Goal: Transaction & Acquisition: Purchase product/service

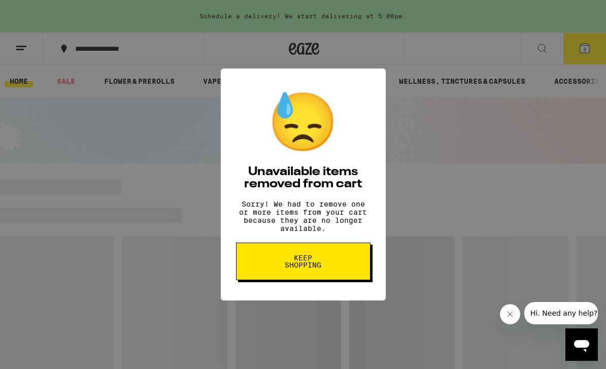
click at [334, 277] on button "Keep Shopping" at bounding box center [303, 262] width 135 height 38
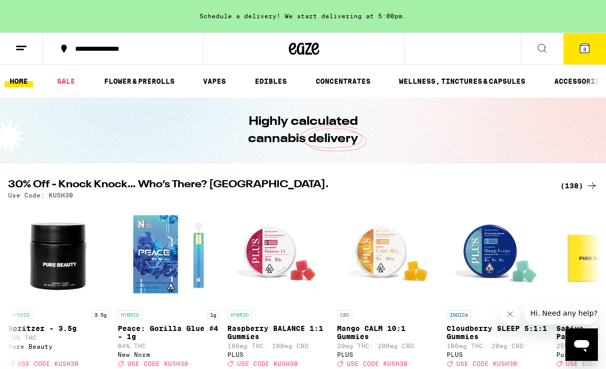
click at [587, 51] on span "3" at bounding box center [585, 49] width 3 height 6
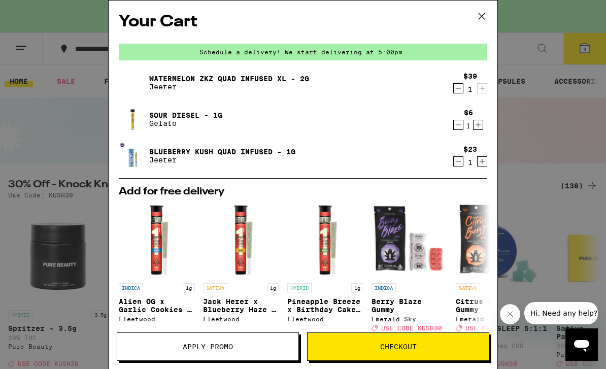
click at [180, 107] on div "Sour Diesel - 1g Gelato" at bounding box center [284, 119] width 330 height 28
click at [458, 125] on icon "Decrement" at bounding box center [458, 125] width 9 height 12
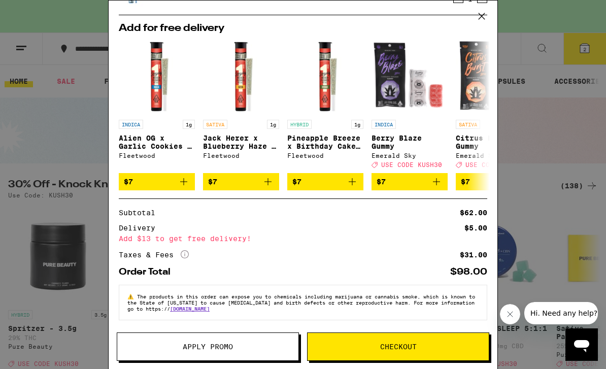
scroll to position [139, 0]
click at [481, 14] on icon at bounding box center [481, 16] width 15 height 15
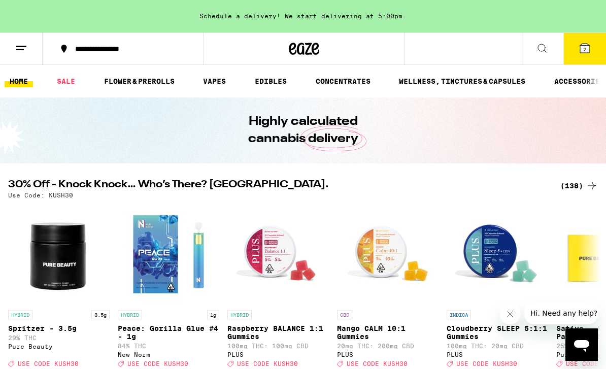
click at [155, 79] on link "FLOWER & PREROLLS" at bounding box center [139, 81] width 81 height 12
click at [154, 79] on link "FLOWER & PREROLLS" at bounding box center [139, 81] width 81 height 12
click at [146, 79] on link "FLOWER & PREROLLS" at bounding box center [139, 81] width 81 height 12
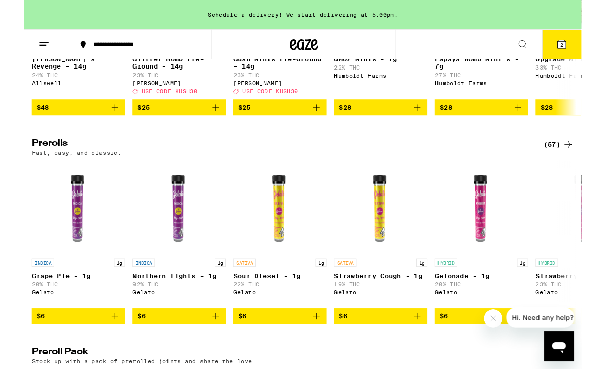
scroll to position [496, 0]
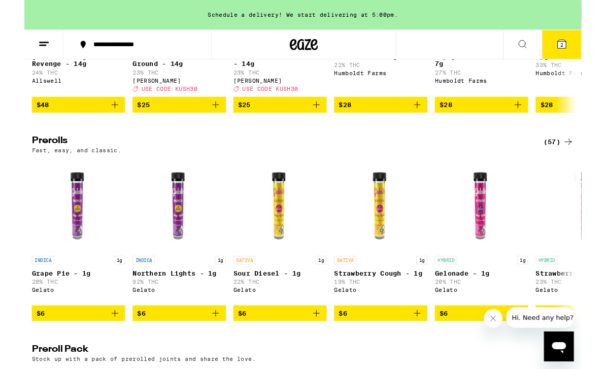
click at [575, 160] on div "(57)" at bounding box center [581, 154] width 33 height 12
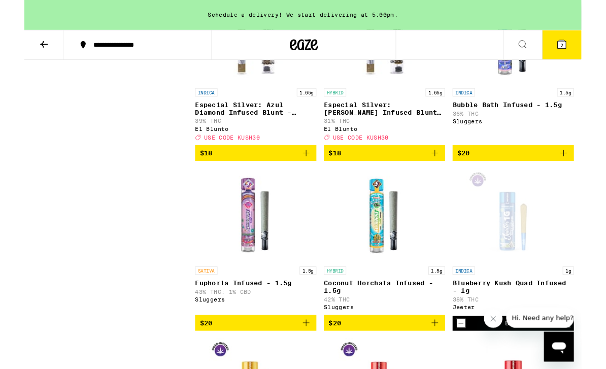
scroll to position [2564, 0]
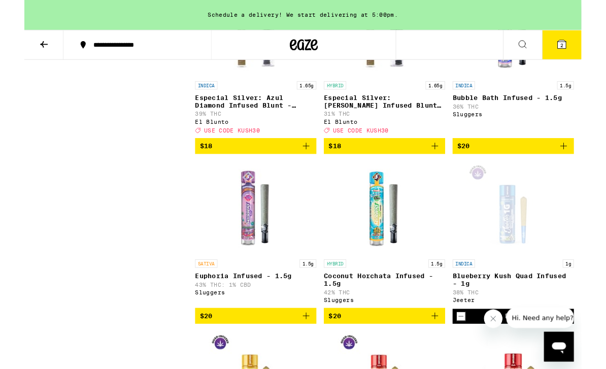
click at [399, 119] on p "Especial Silver: [PERSON_NAME] Infused Blunt - 1.65g" at bounding box center [392, 111] width 132 height 16
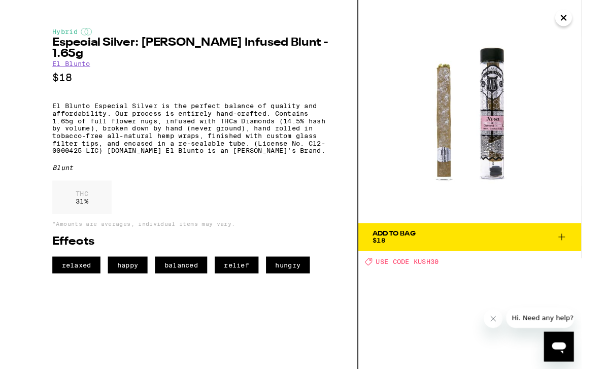
scroll to position [2575, 0]
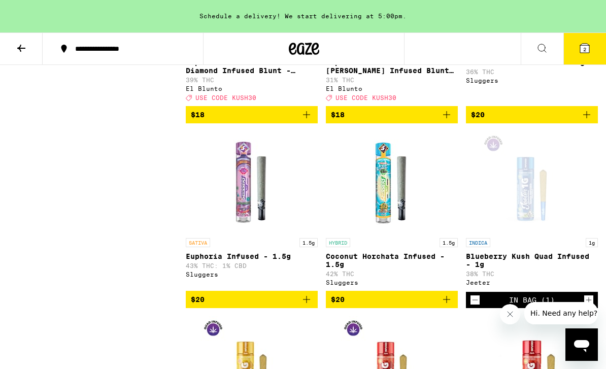
scroll to position [2564, 0]
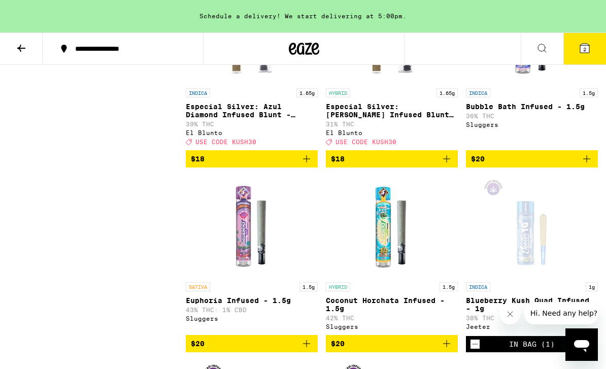
click at [252, 83] on img "Open page for Especial Silver: Azul Diamond Infused Blunt - 1.65g from El Blunto" at bounding box center [252, 33] width 132 height 102
click at [400, 83] on img "Open page for Especial Silver: Rosa Diamond Infused Blunt - 1.65g from El Blunto" at bounding box center [392, 33] width 132 height 102
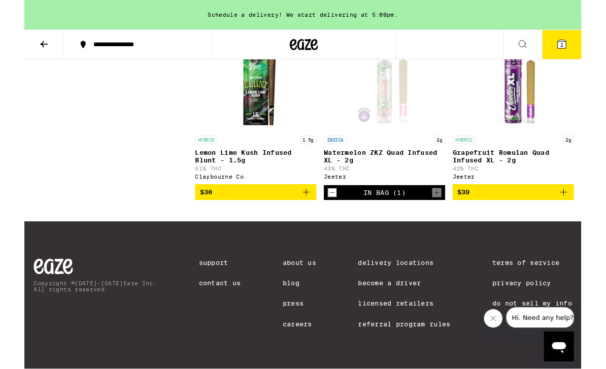
scroll to position [3506, 0]
click at [583, 215] on icon "Add to bag" at bounding box center [587, 209] width 12 height 12
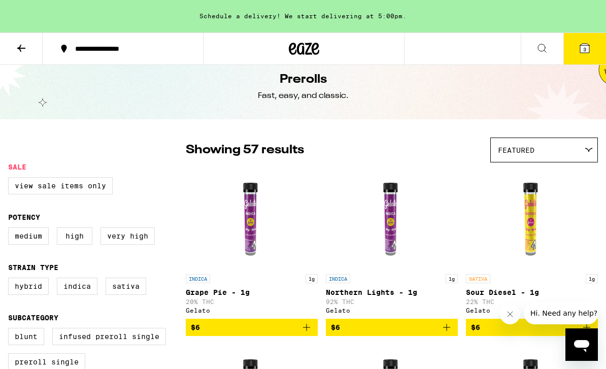
scroll to position [0, 0]
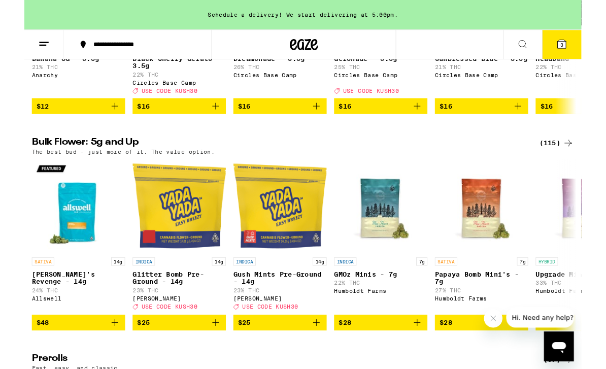
scroll to position [257, 0]
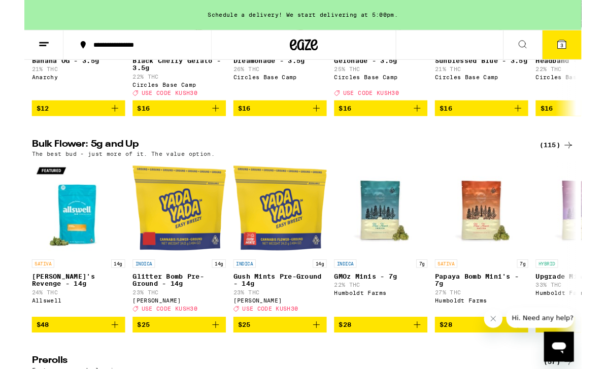
click at [574, 164] on div "(115)" at bounding box center [580, 158] width 38 height 12
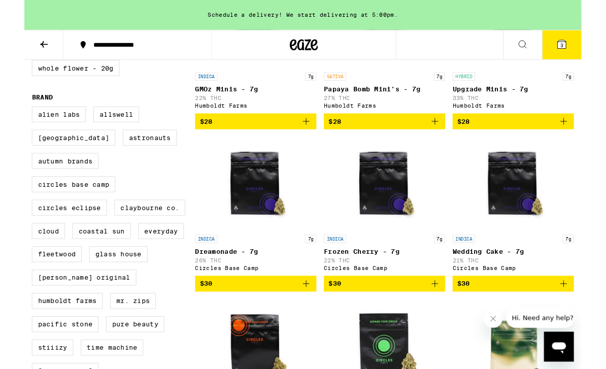
scroll to position [442, 0]
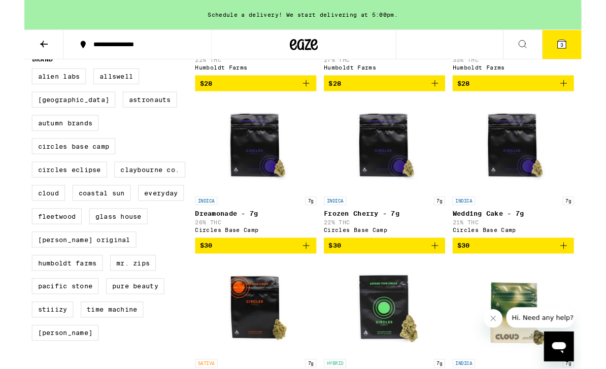
click at [246, 149] on img "Open page for Dreamonade - 7g from Circles Base Camp" at bounding box center [252, 159] width 102 height 102
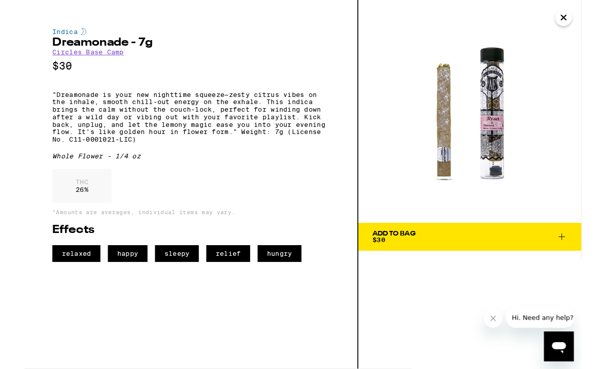
scroll to position [443, 0]
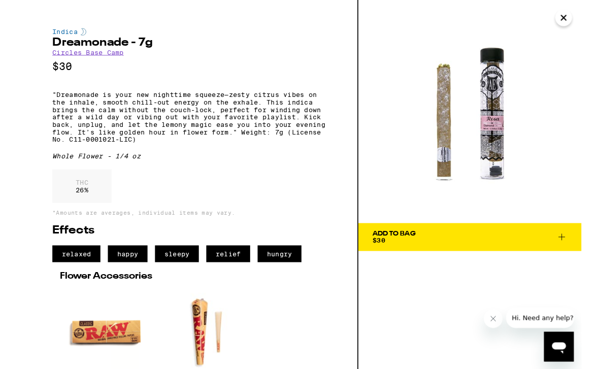
click at [295, 209] on div "THC 26 %" at bounding box center [181, 205] width 302 height 42
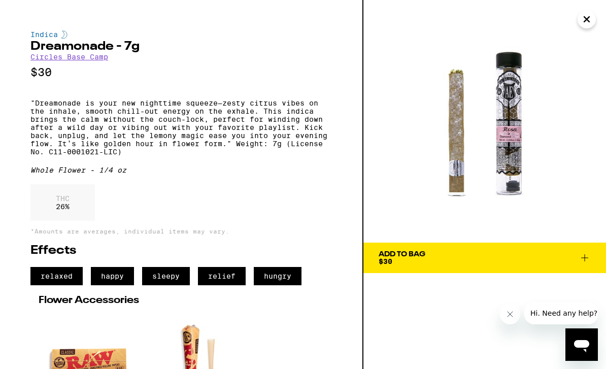
scroll to position [0, 0]
click at [580, 265] on span "Add To Bag $30" at bounding box center [485, 258] width 212 height 14
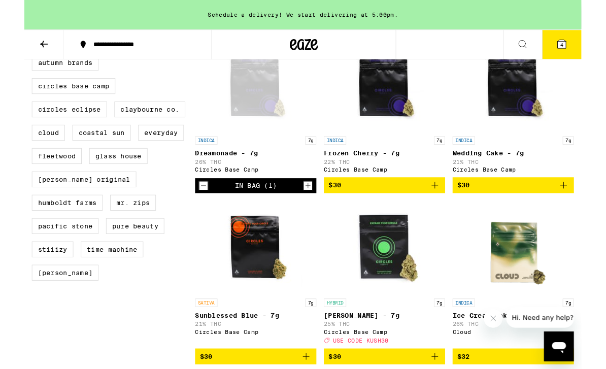
scroll to position [508, 0]
click at [489, 173] on div "INDICA 7g Wedding Cake - 7g 21% THC Circles Base Camp" at bounding box center [532, 168] width 132 height 40
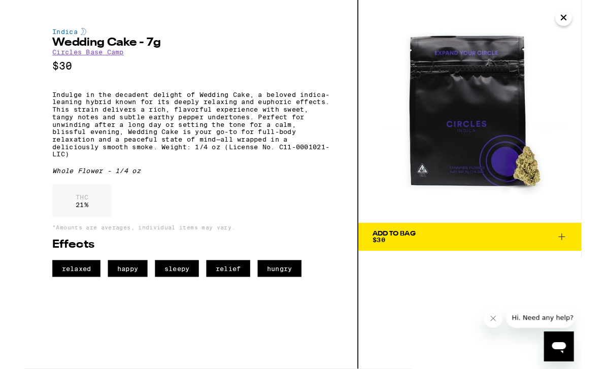
scroll to position [509, 0]
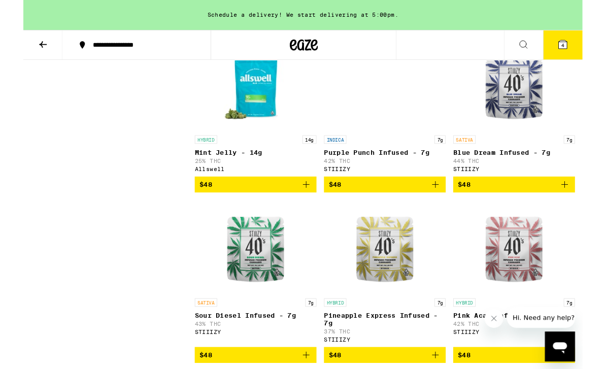
scroll to position [2522, 0]
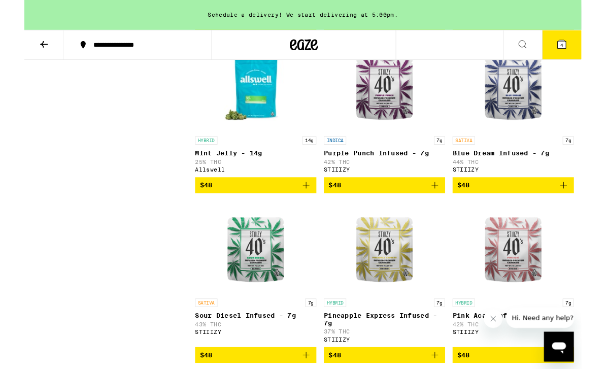
click at [538, 143] on img "Open page for Blue Dream Infused - 7g from STIIIZY" at bounding box center [532, 93] width 102 height 102
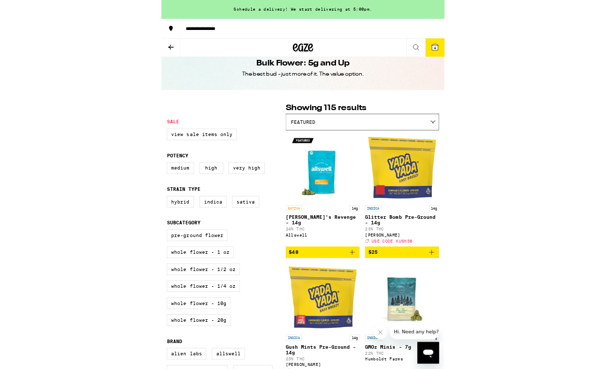
scroll to position [70, 0]
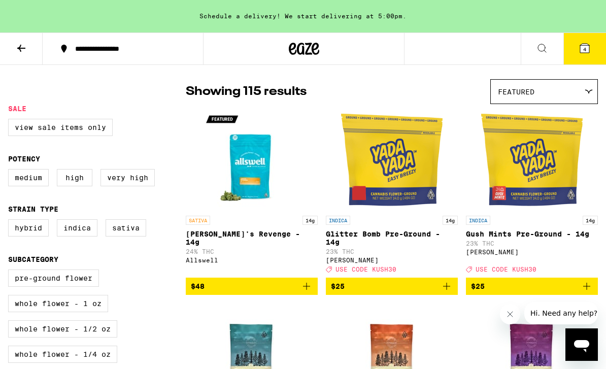
click at [143, 182] on label "Very High" at bounding box center [128, 177] width 54 height 17
click at [11, 171] on input "Very High" at bounding box center [10, 171] width 1 height 1
checkbox input "true"
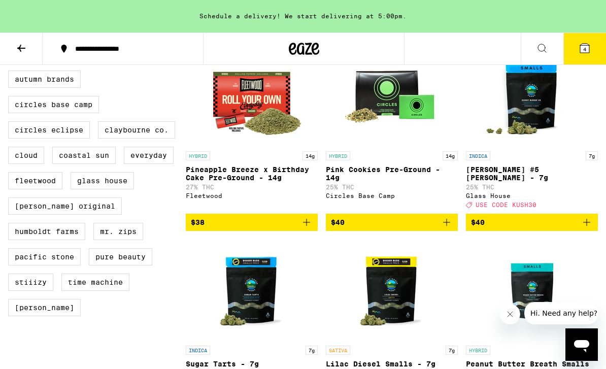
scroll to position [492, 0]
